Goal: Transaction & Acquisition: Purchase product/service

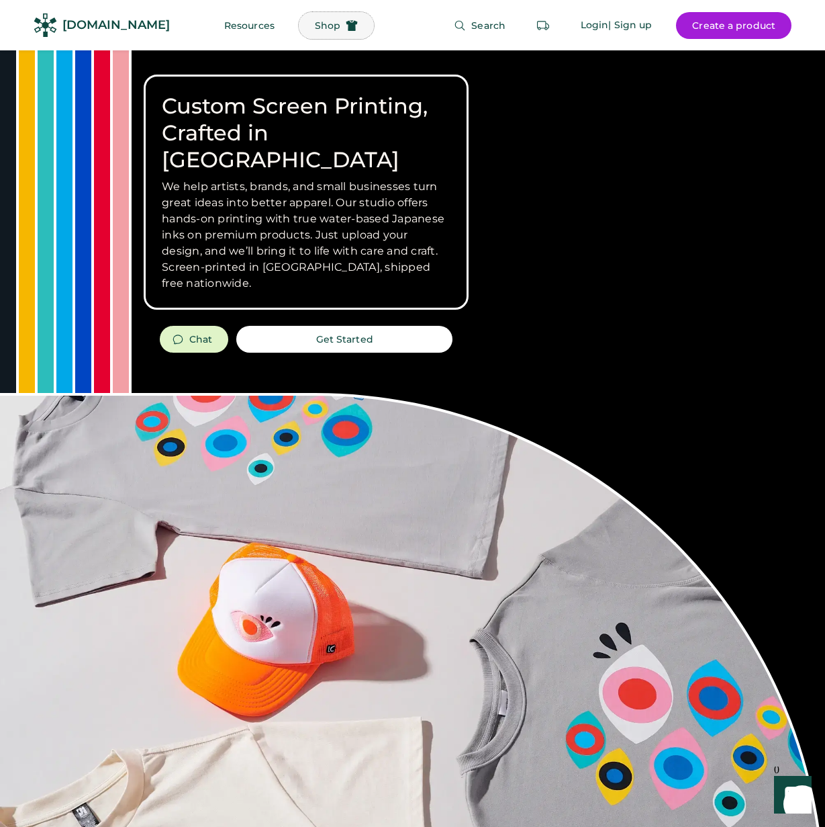
click at [315, 26] on span "Shop" at bounding box center [328, 25] width 26 height 9
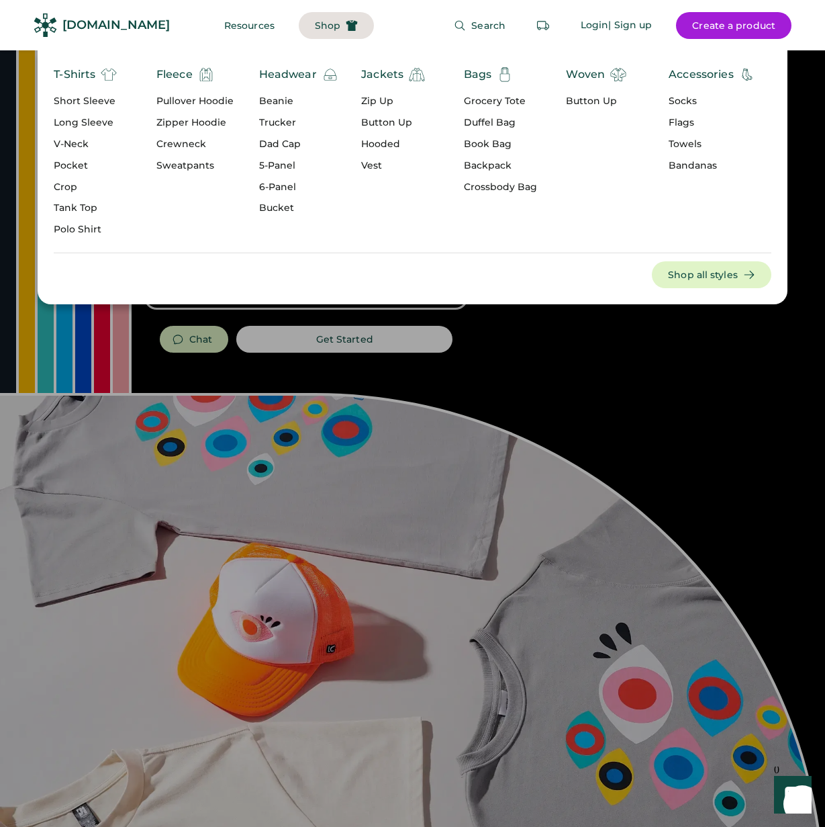
click at [87, 103] on div "Short Sleeve" at bounding box center [85, 101] width 63 height 13
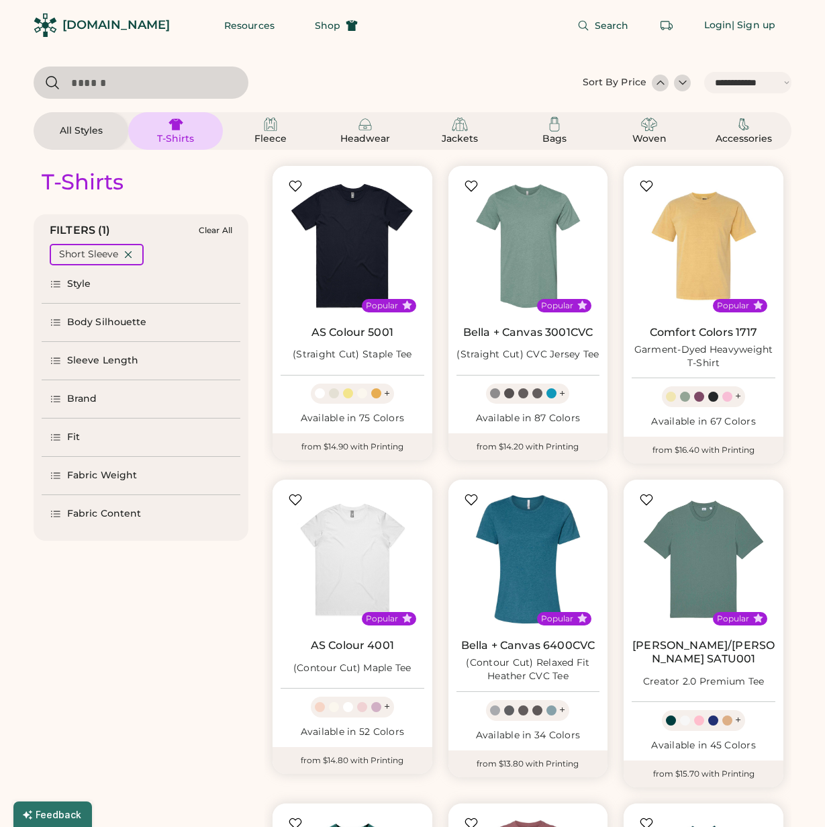
select select "*****"
click at [65, 281] on div "Style" at bounding box center [71, 283] width 42 height 13
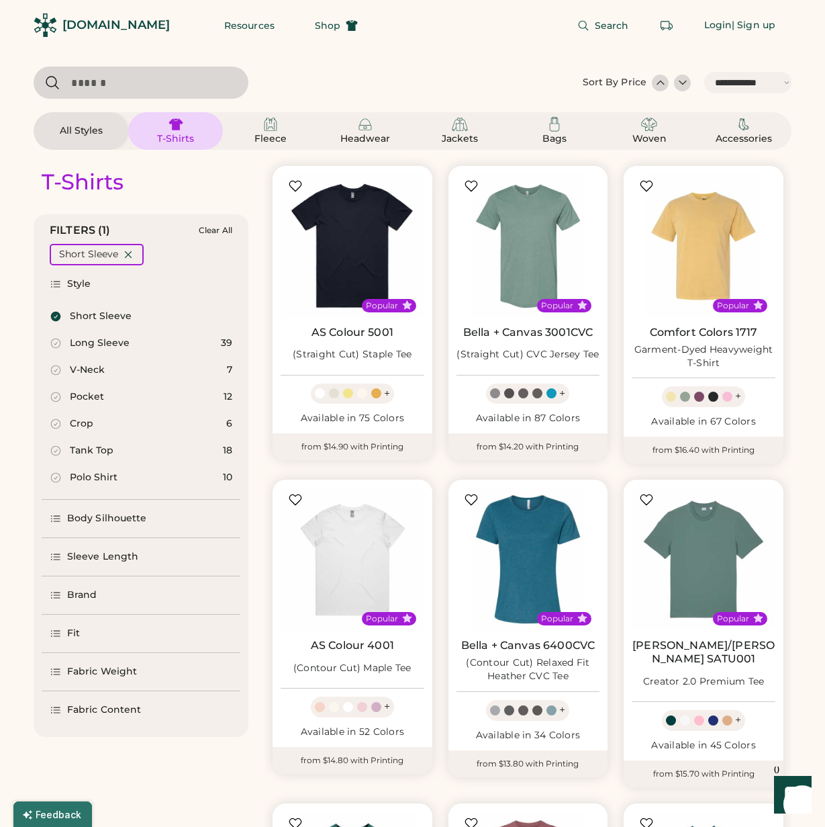
click at [65, 281] on div "Style" at bounding box center [71, 283] width 42 height 13
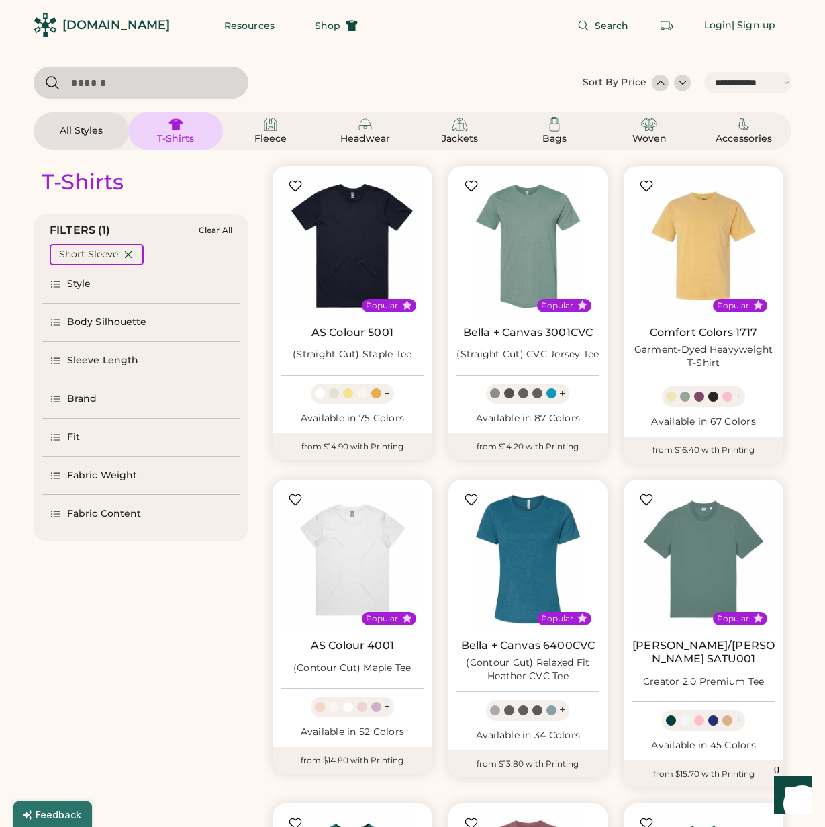
click at [64, 322] on div "Body Silhouette" at bounding box center [98, 322] width 97 height 13
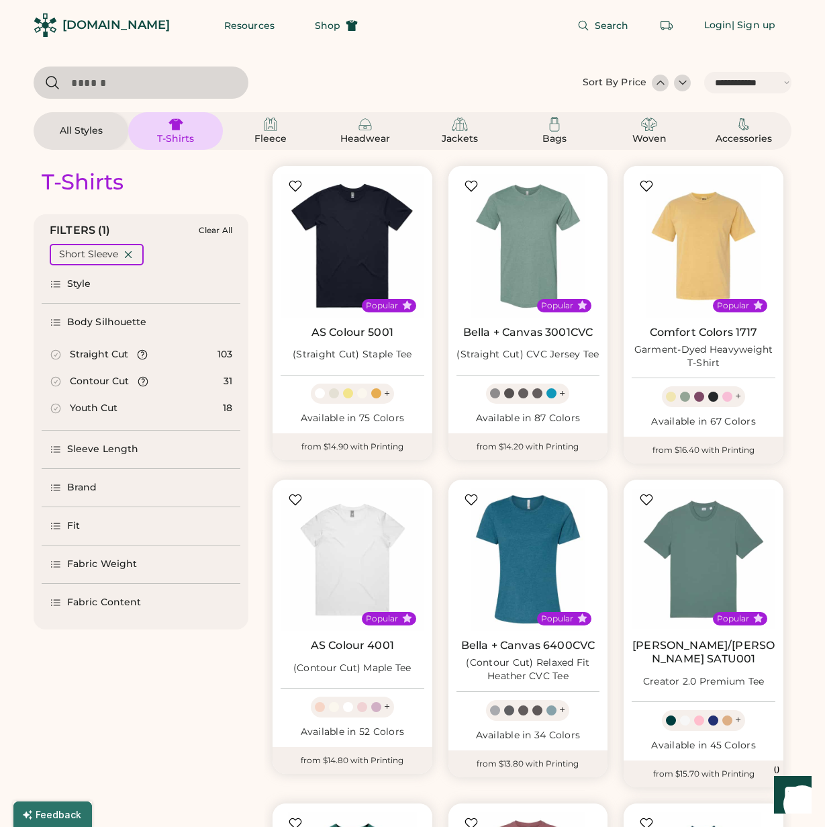
click at [87, 377] on div "Contour Cut" at bounding box center [99, 381] width 59 height 13
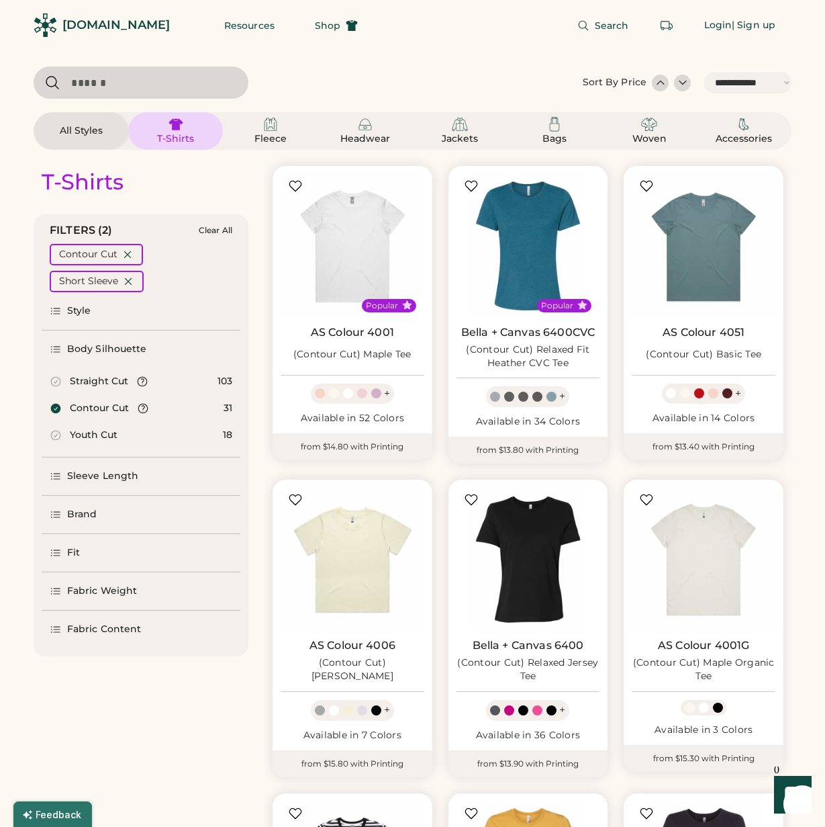
click at [85, 388] on div "Straight Cut 103" at bounding box center [141, 381] width 199 height 27
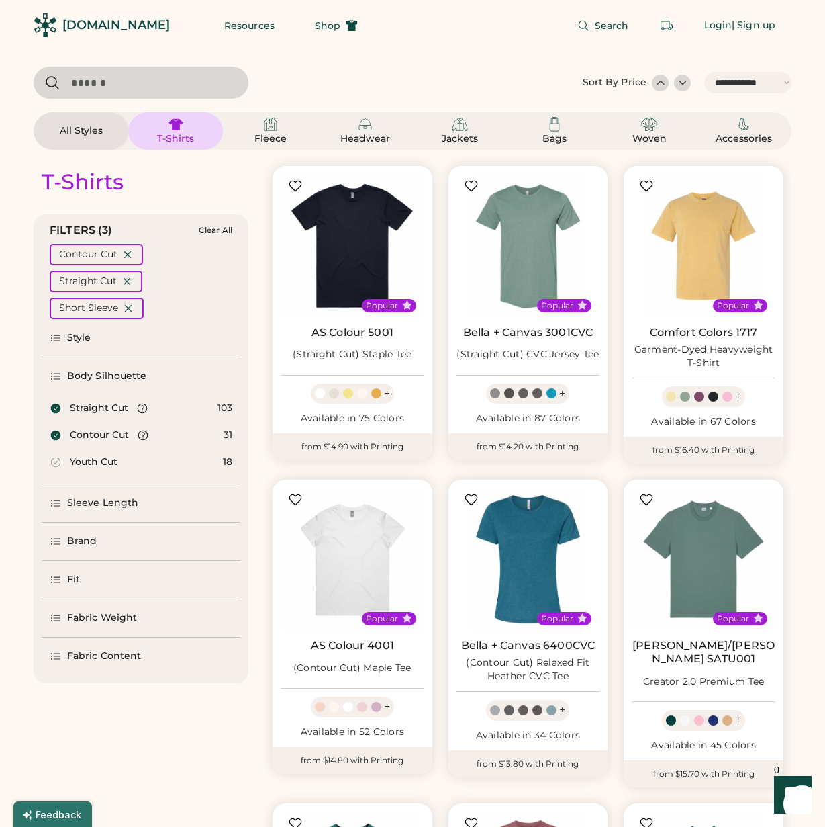
click at [67, 431] on div "Contour Cut" at bounding box center [99, 435] width 99 height 13
select select "*"
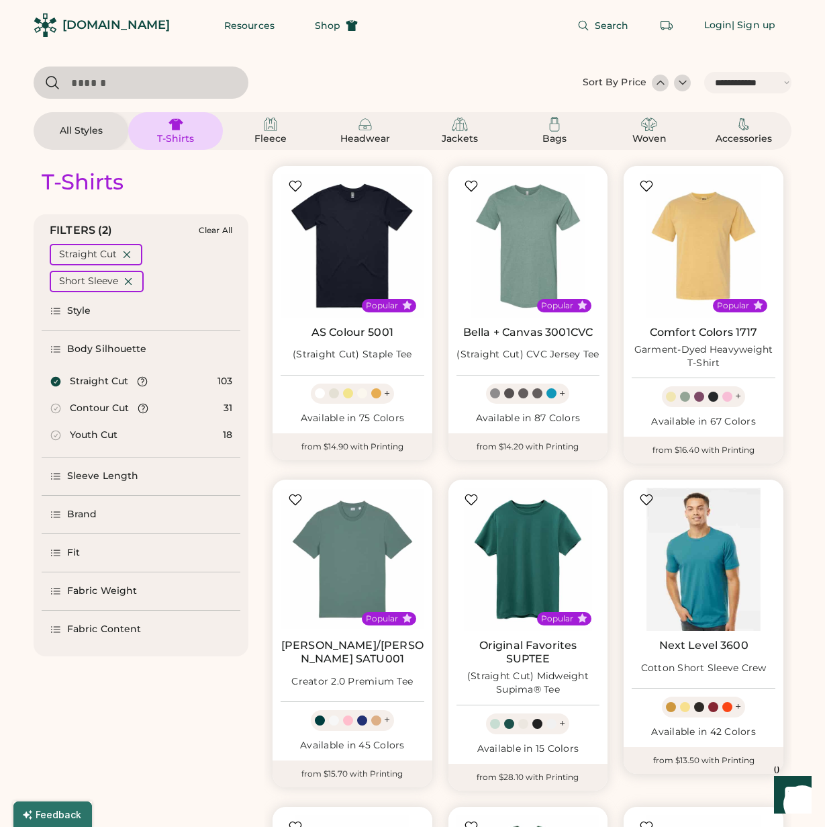
click at [694, 569] on img at bounding box center [704, 560] width 144 height 144
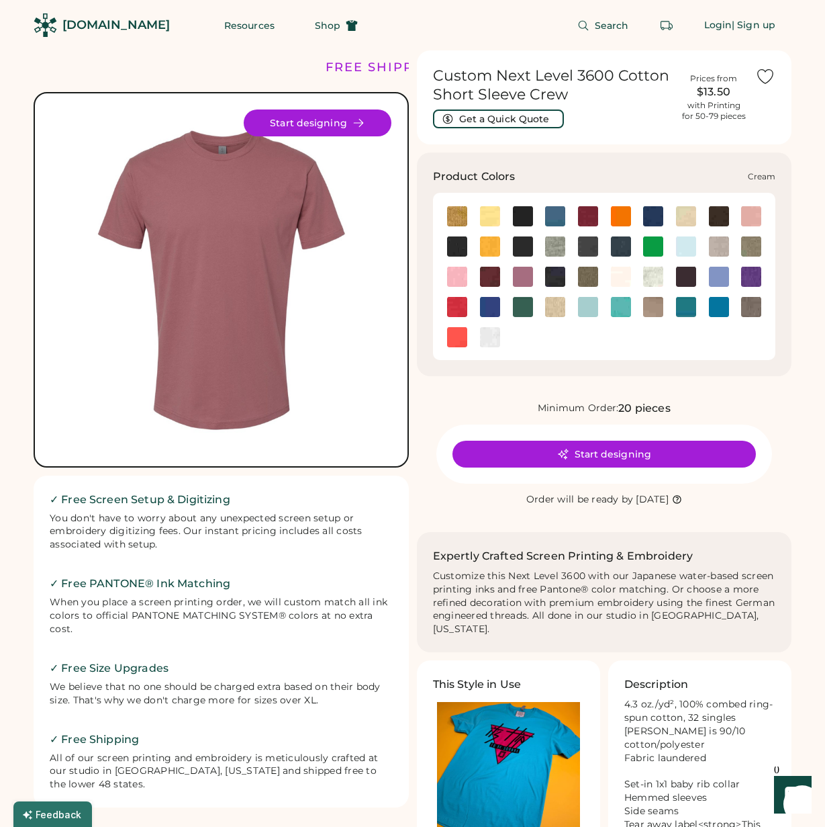
click at [681, 220] on img at bounding box center [686, 216] width 20 height 20
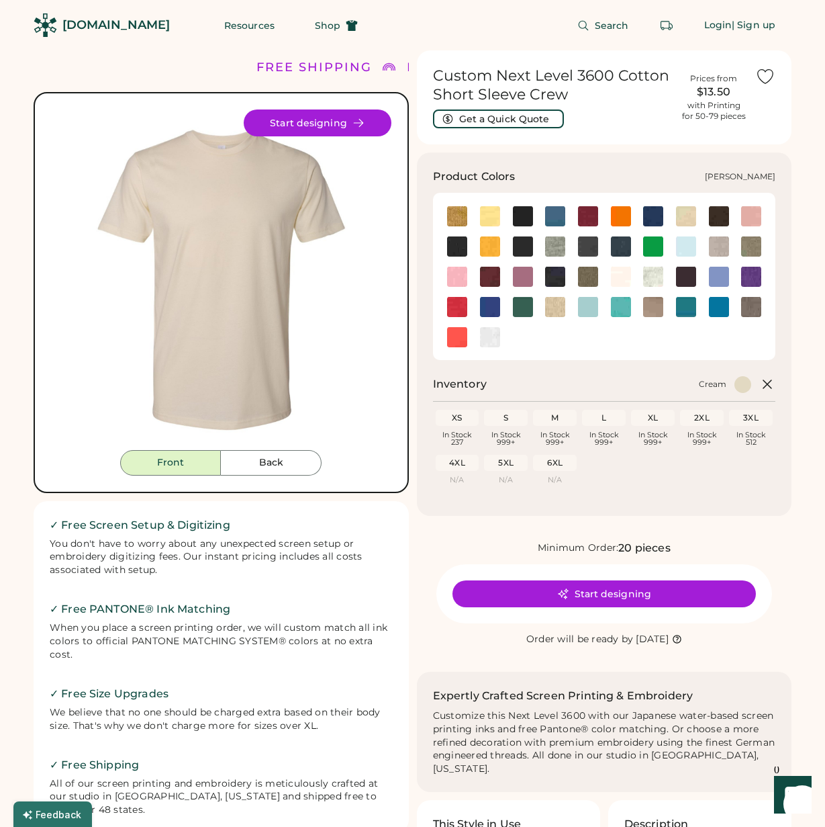
click at [553, 240] on img at bounding box center [555, 246] width 20 height 20
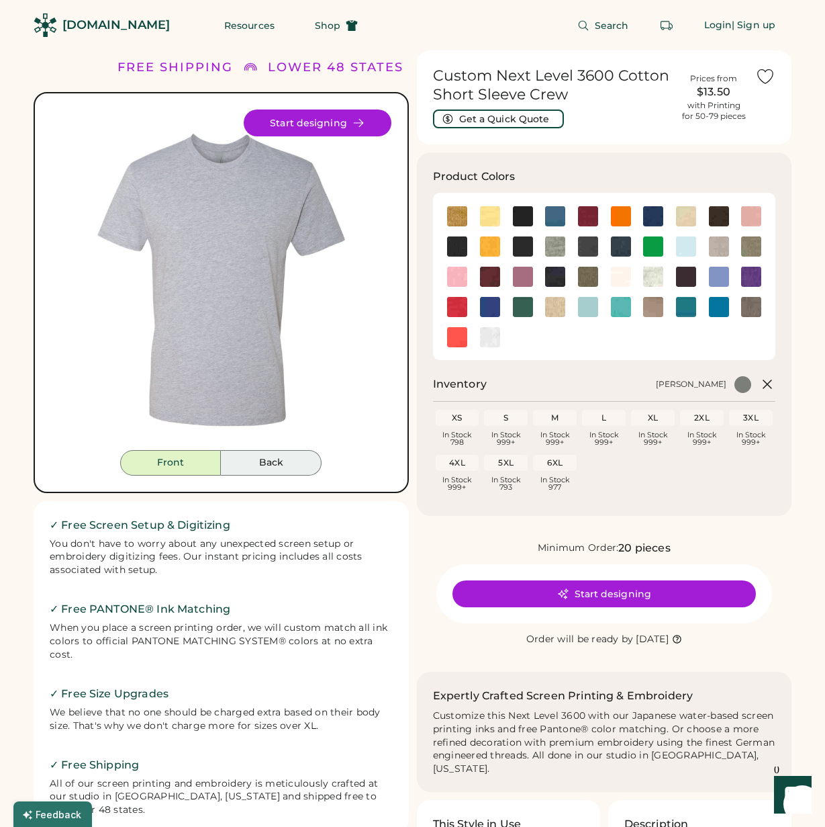
click at [267, 458] on button "Back" at bounding box center [271, 463] width 101 height 26
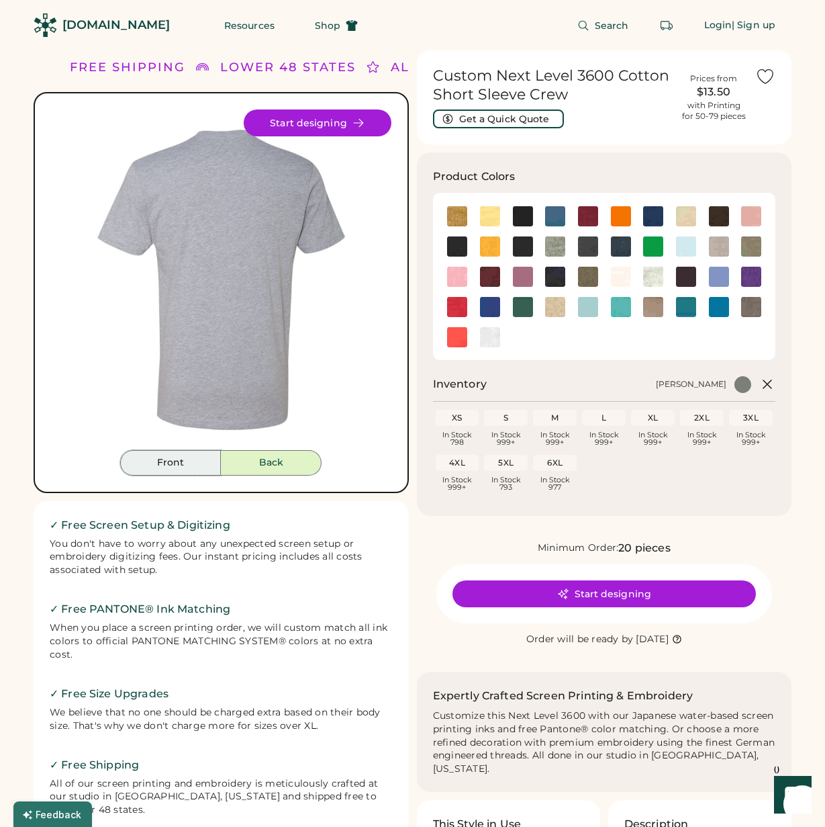
click at [197, 473] on button "Front" at bounding box center [170, 463] width 101 height 26
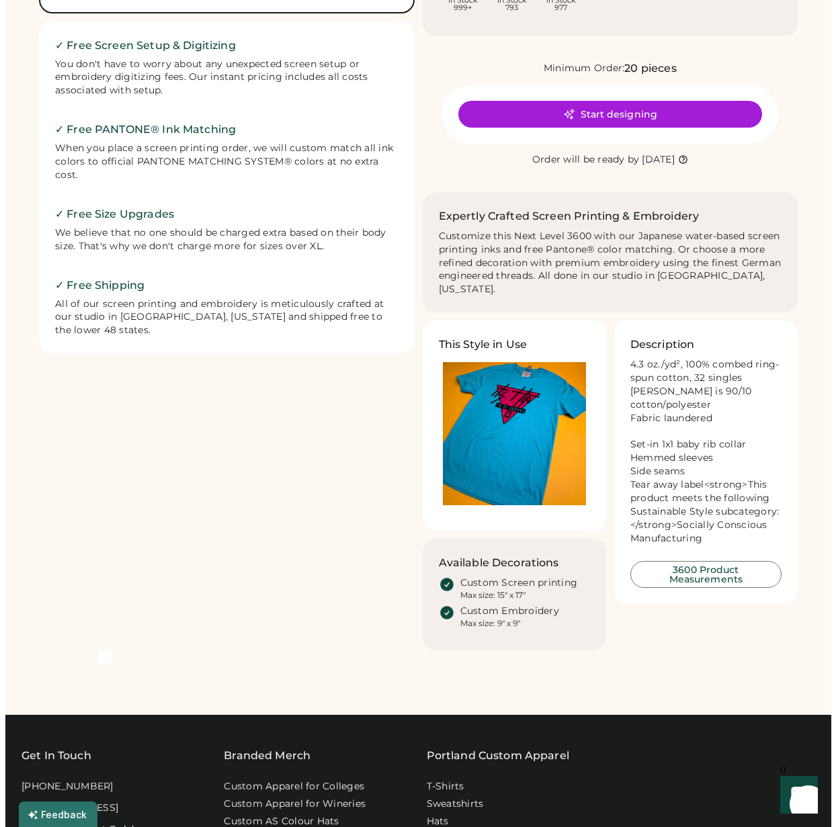
scroll to position [478, 0]
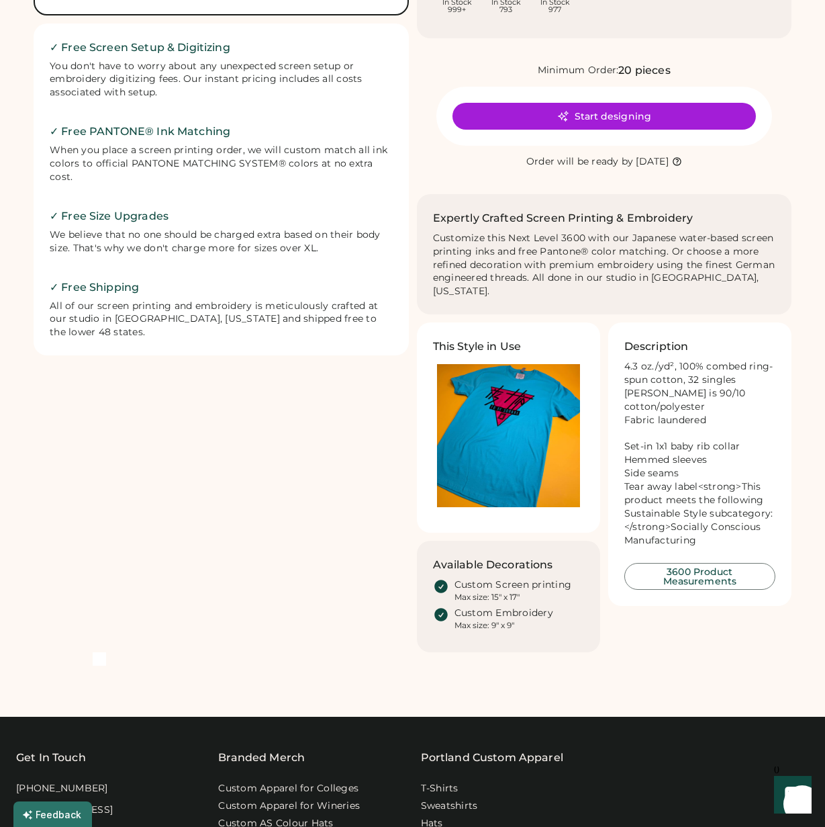
click at [484, 397] on img at bounding box center [508, 435] width 143 height 143
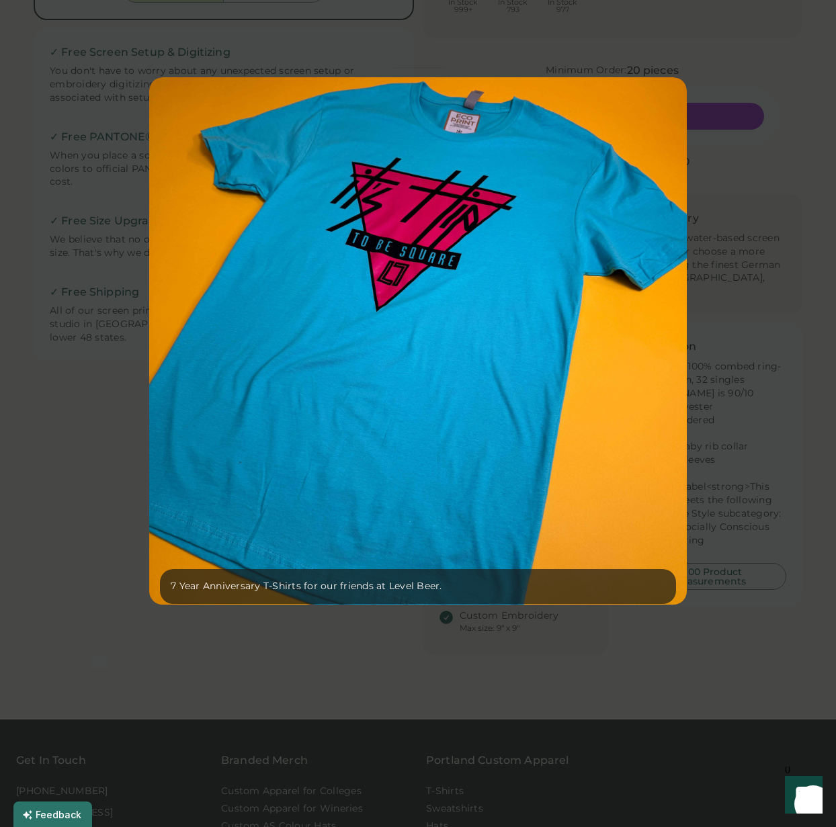
scroll to position [0, 0]
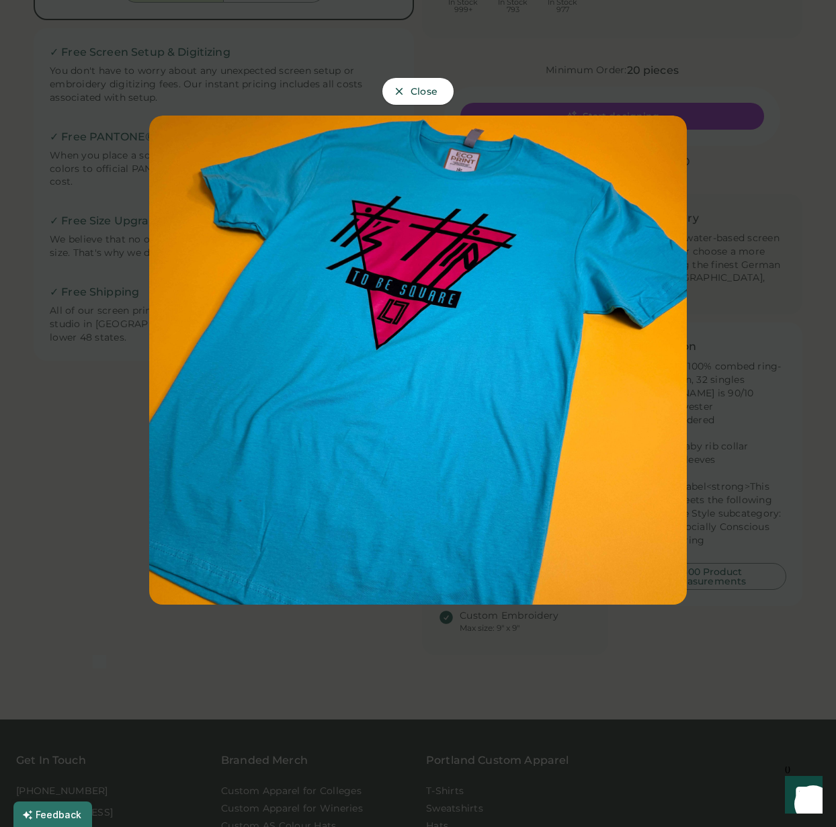
click at [778, 373] on div at bounding box center [418, 413] width 836 height 827
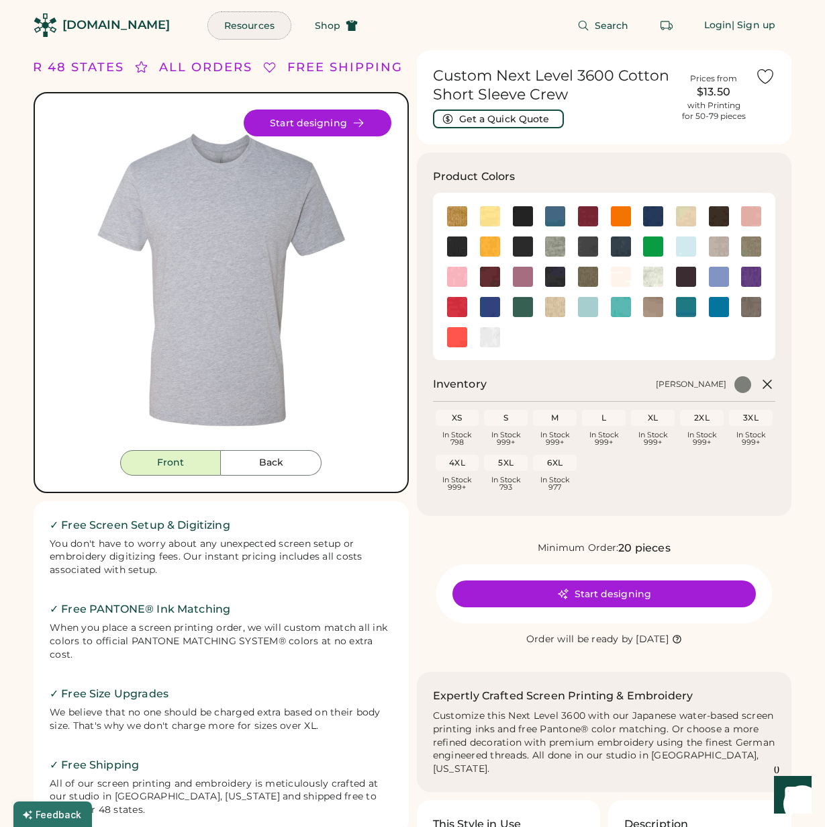
click at [222, 25] on button "Resources" at bounding box center [249, 25] width 83 height 27
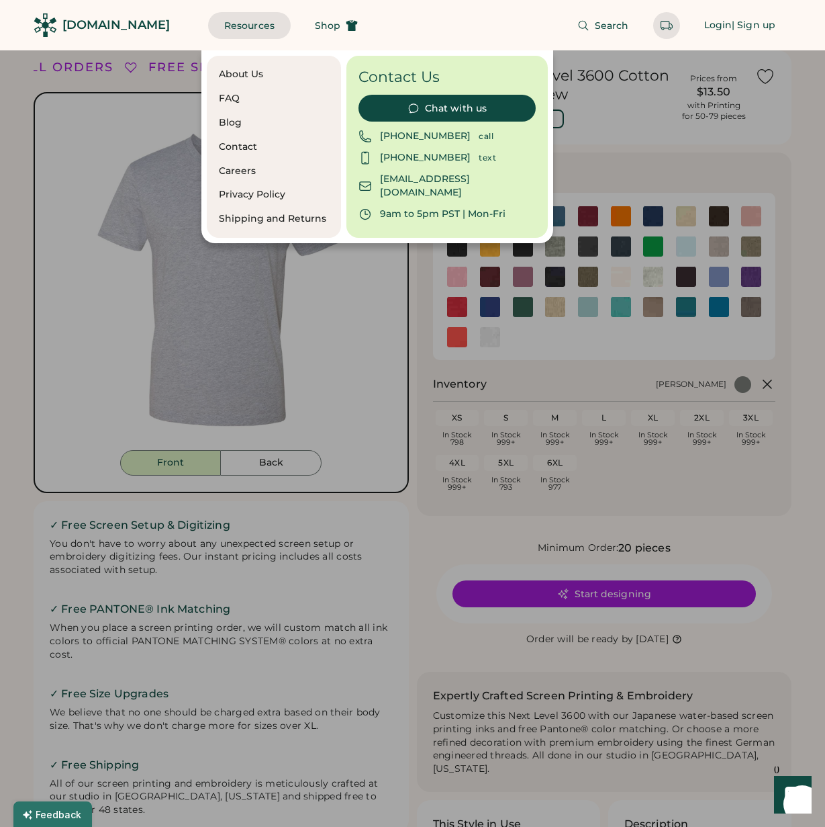
click at [243, 75] on div "About Us" at bounding box center [274, 74] width 110 height 13
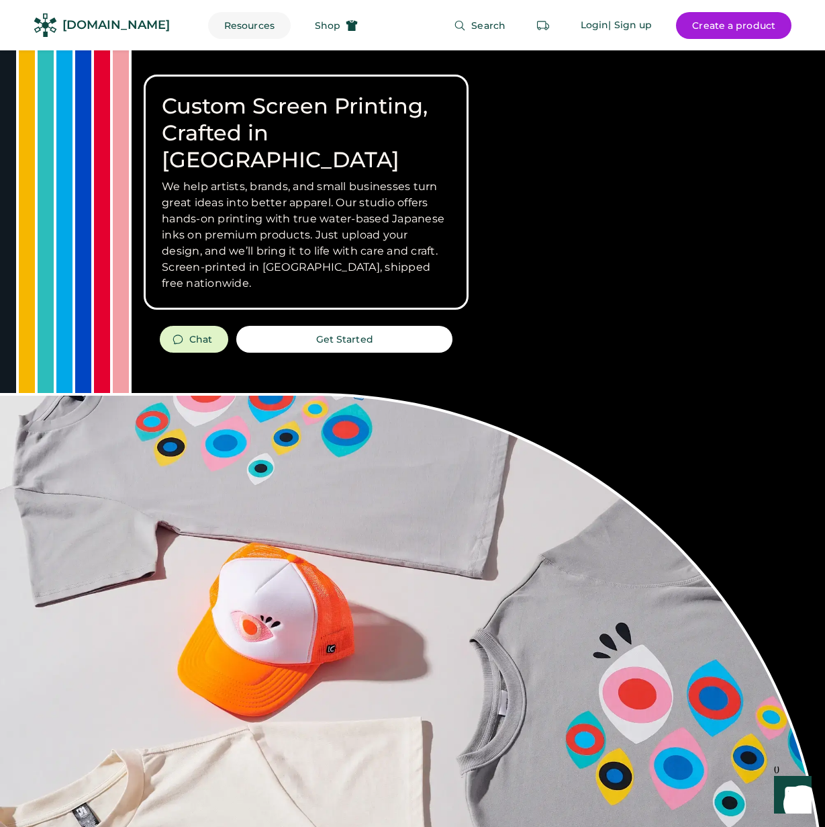
click at [230, 23] on button "Resources" at bounding box center [249, 25] width 83 height 27
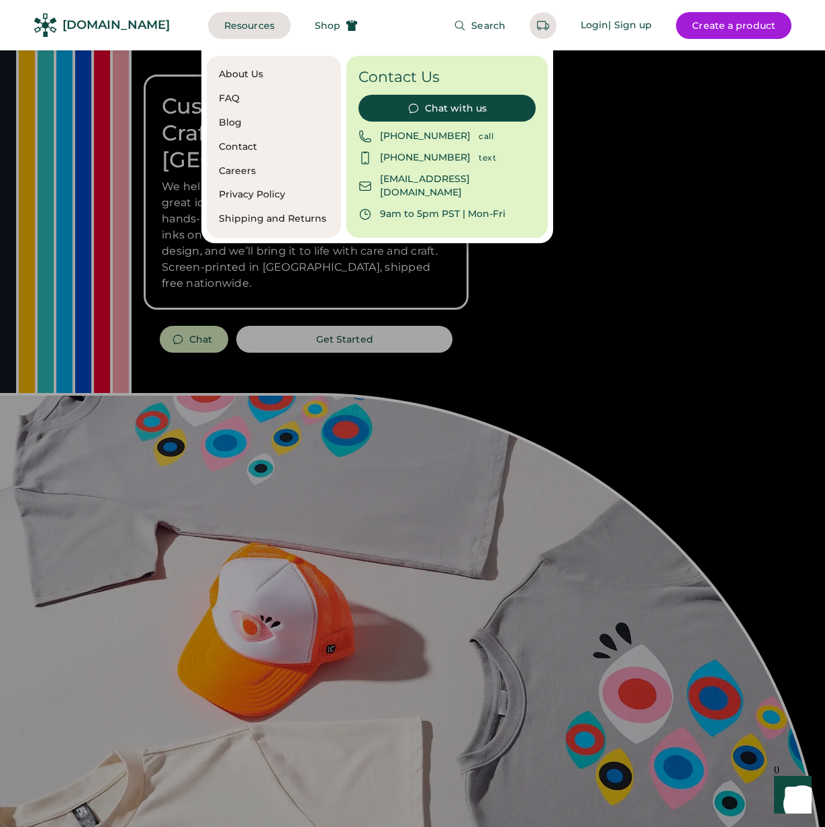
click at [250, 69] on div "About Us" at bounding box center [274, 74] width 110 height 13
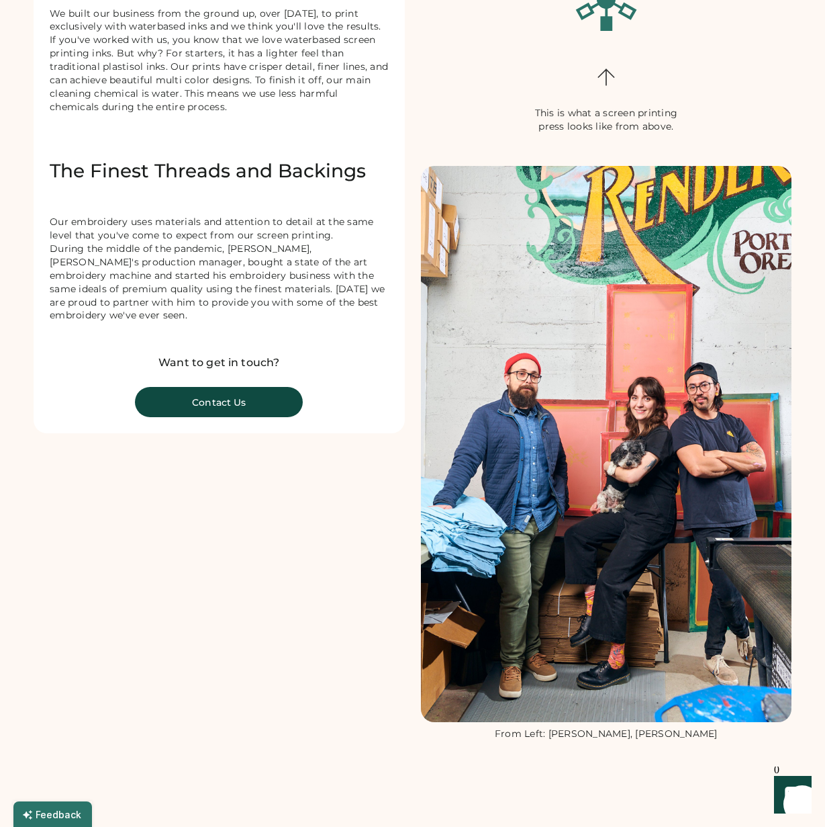
scroll to position [250, 0]
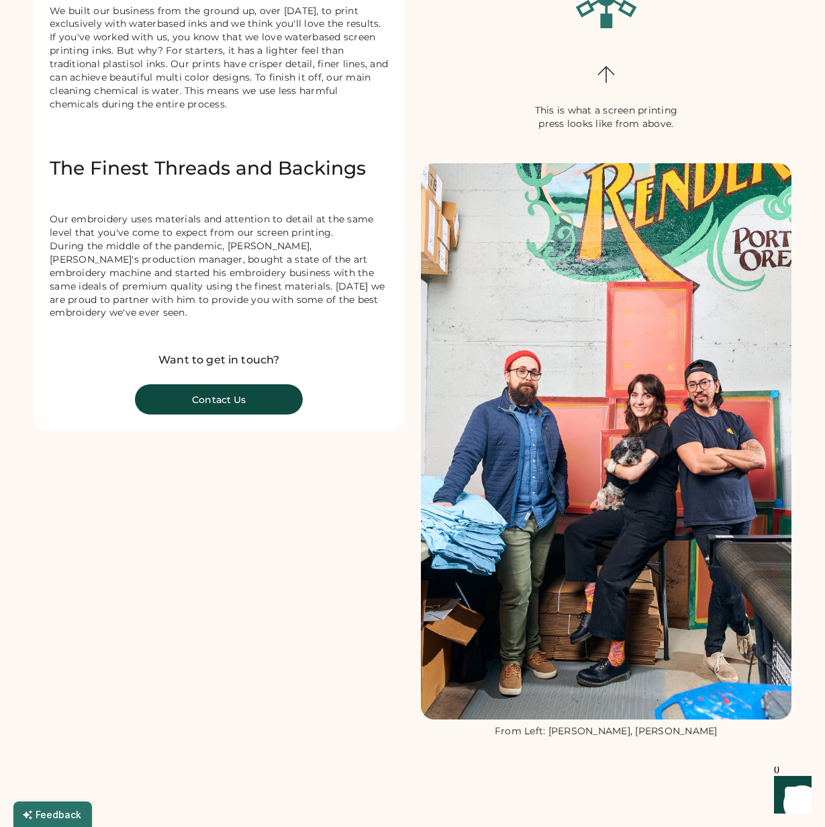
click at [528, 731] on div "From Left: Nate Travers, Dorothy Siemens, Sean Scotland" at bounding box center [606, 731] width 223 height 13
drag, startPoint x: 522, startPoint y: 731, endPoint x: 580, endPoint y: 731, distance: 58.4
click at [580, 731] on div "From Left: Nate Travers, Dorothy Siemens, Sean Scotland" at bounding box center [606, 731] width 223 height 13
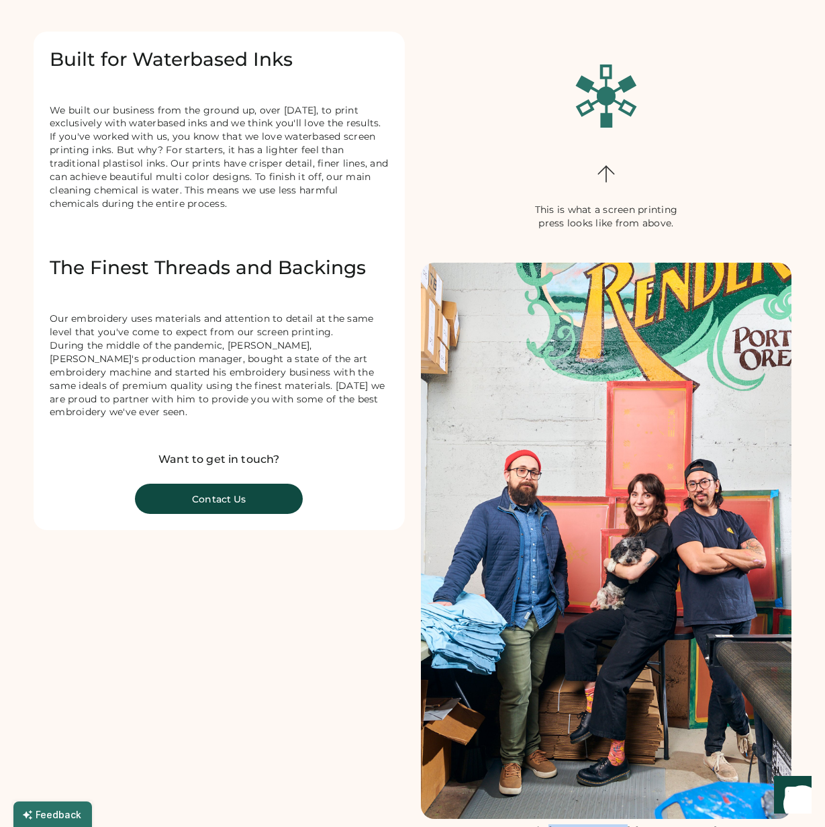
scroll to position [0, 0]
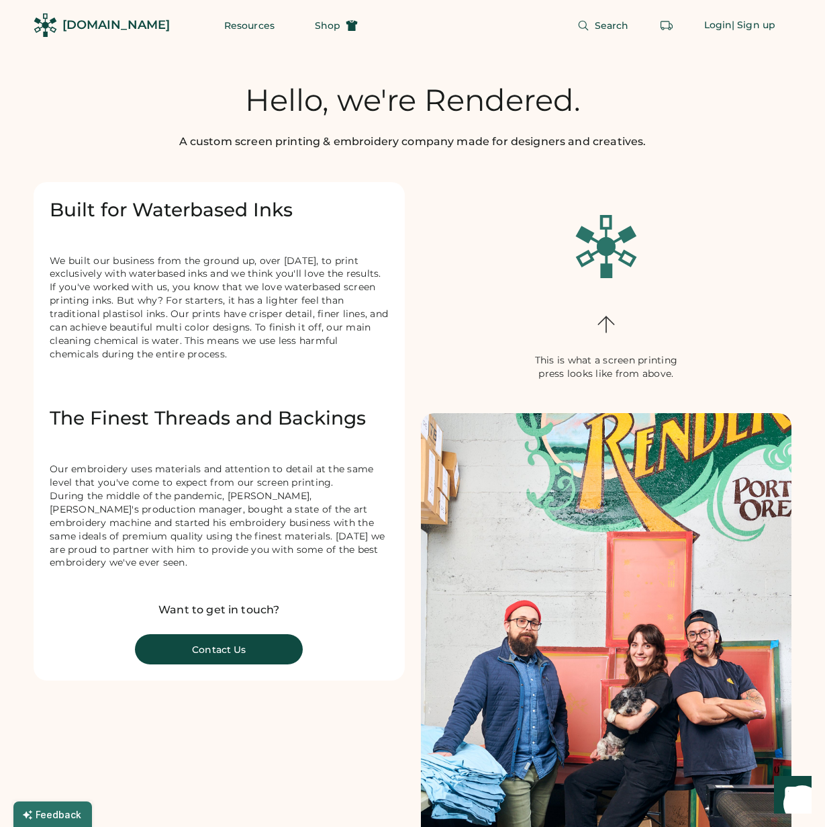
click at [607, 243] on img at bounding box center [606, 246] width 64 height 64
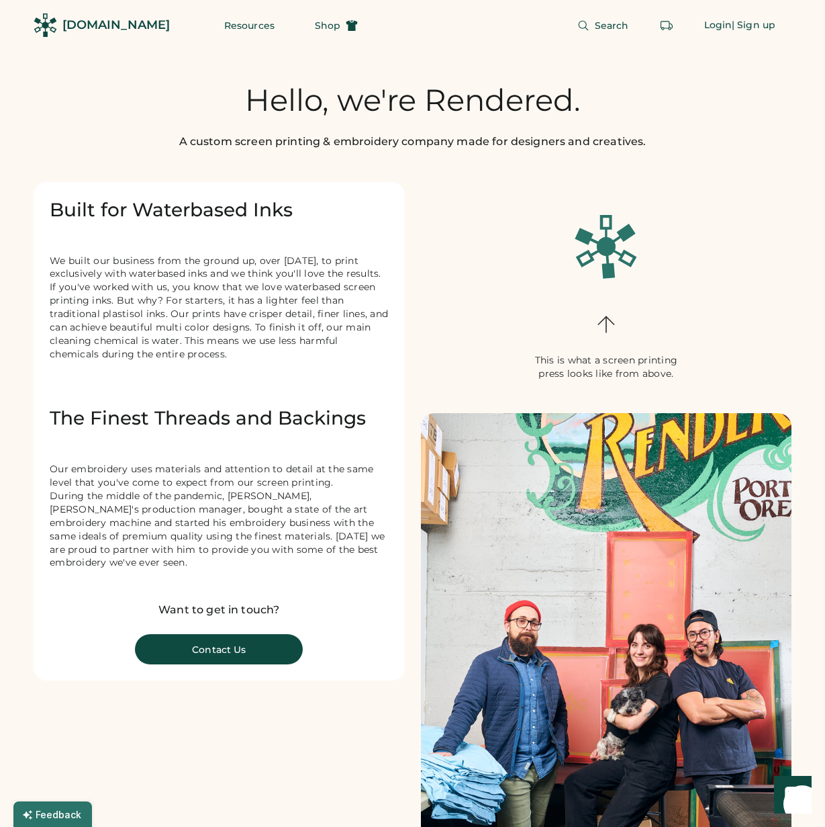
click at [607, 243] on img at bounding box center [606, 246] width 64 height 64
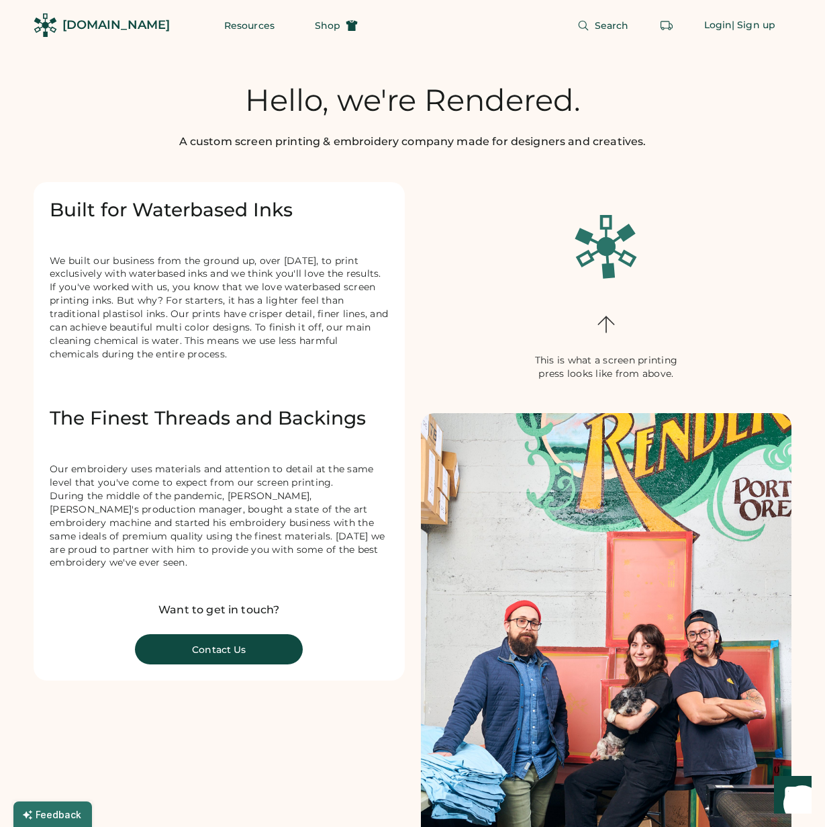
click at [607, 243] on img at bounding box center [606, 246] width 64 height 64
click at [315, 22] on span "Shop" at bounding box center [328, 25] width 26 height 9
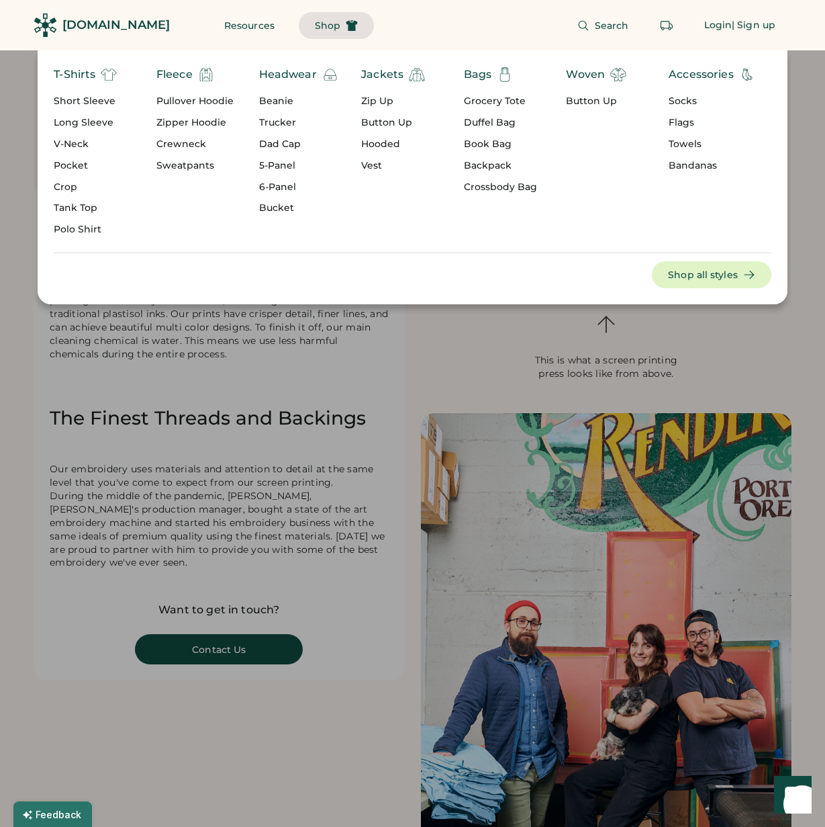
click at [177, 124] on div "Zipper Hoodie" at bounding box center [195, 122] width 77 height 13
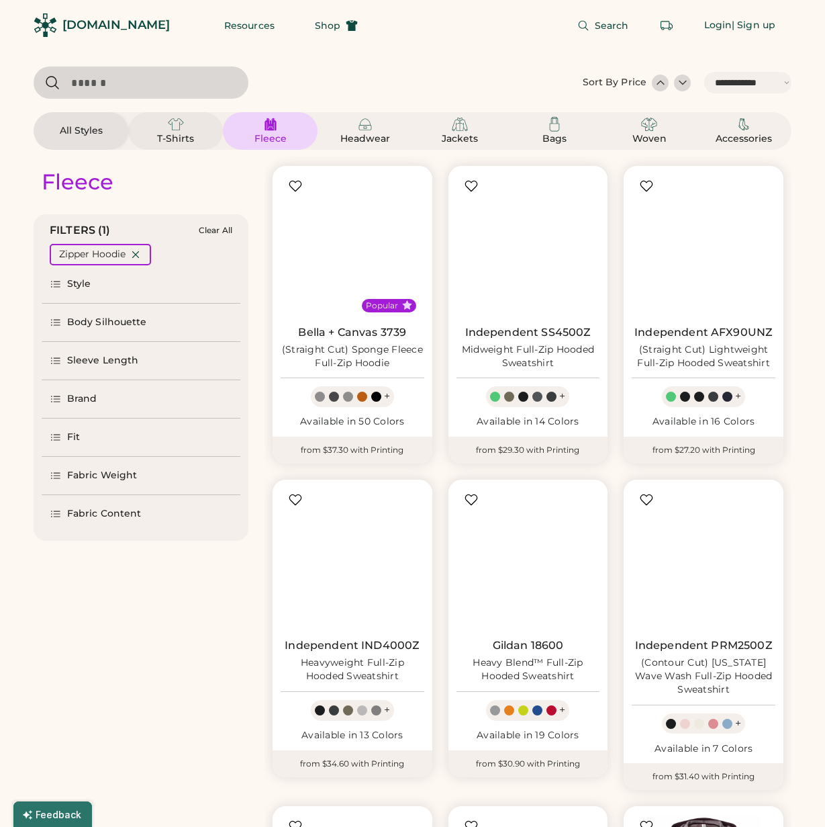
select select "*****"
select select "*"
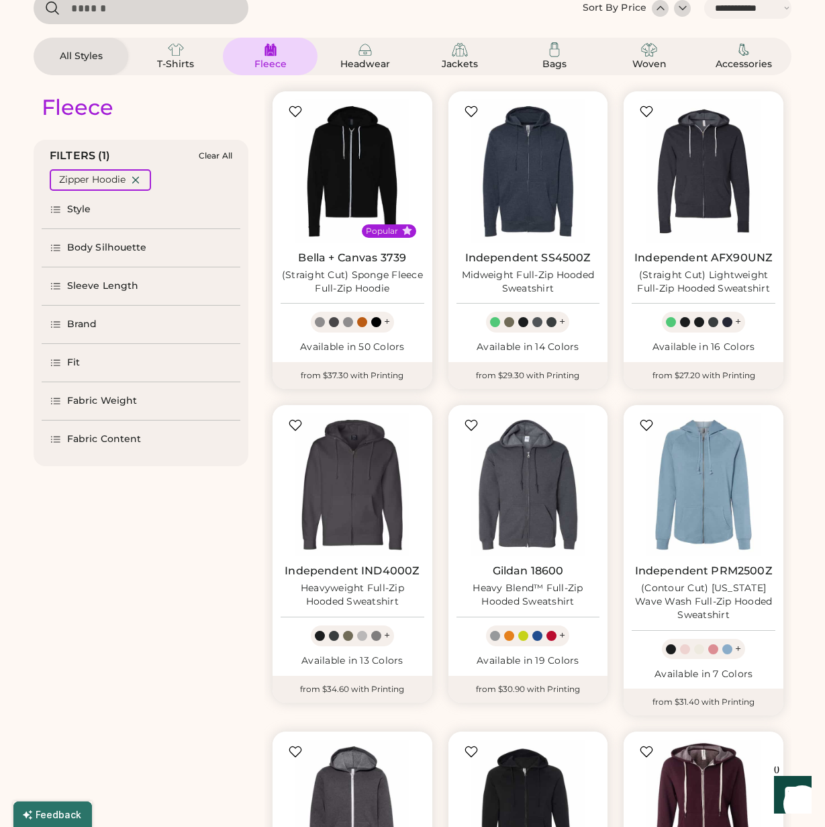
select select "*****"
select select "*"
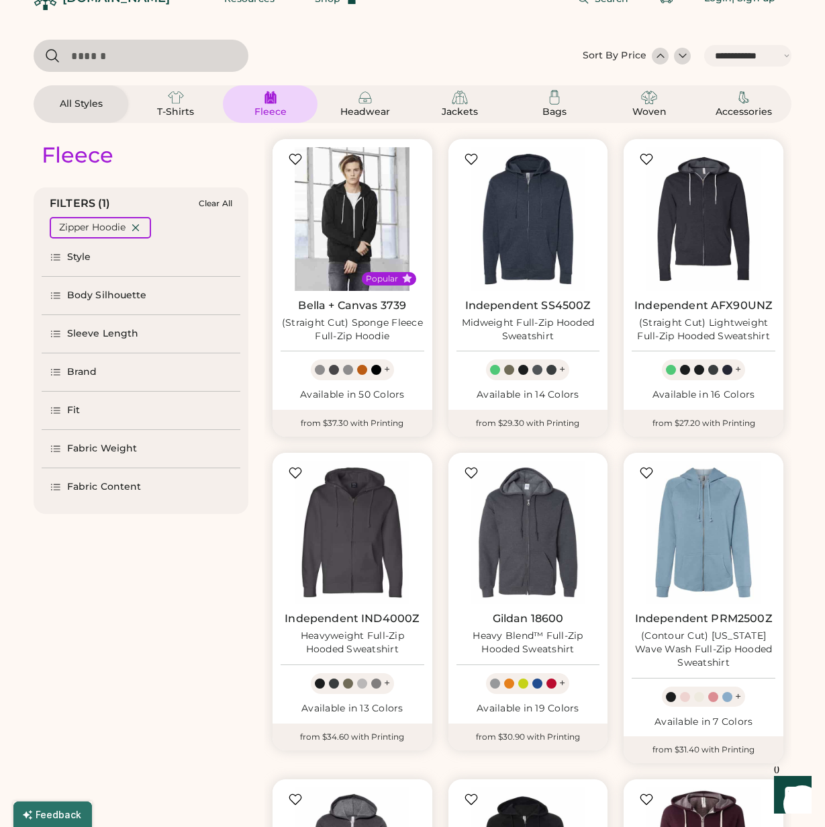
scroll to position [25, 0]
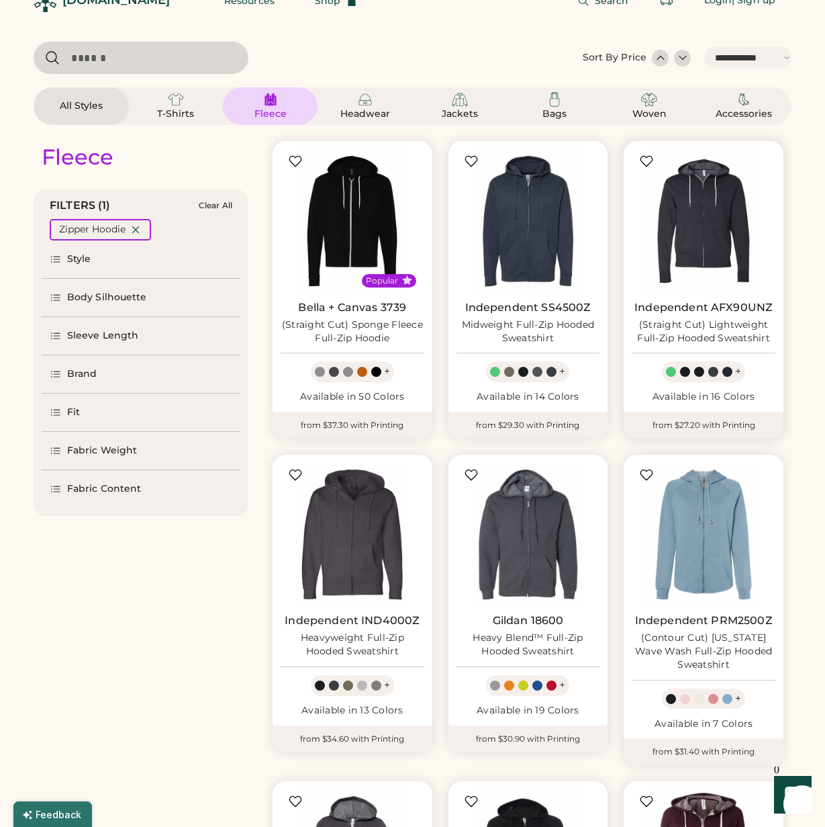
click at [713, 234] on img at bounding box center [704, 221] width 144 height 144
